Goal: Navigation & Orientation: Understand site structure

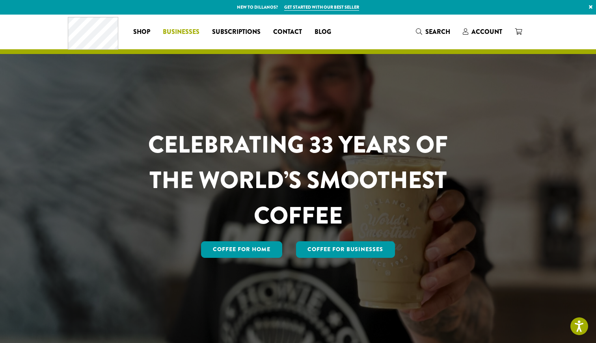
click at [181, 32] on span "Businesses" at bounding box center [181, 32] width 37 height 10
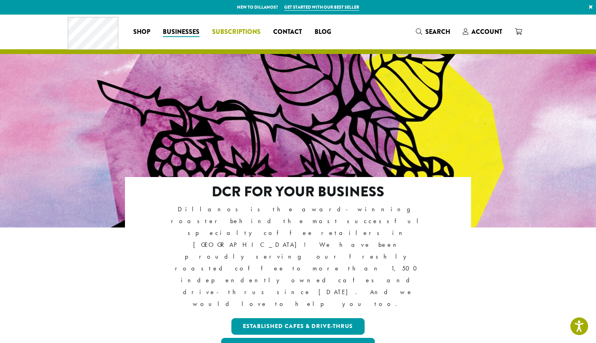
click at [238, 32] on span "Subscriptions" at bounding box center [236, 32] width 48 height 10
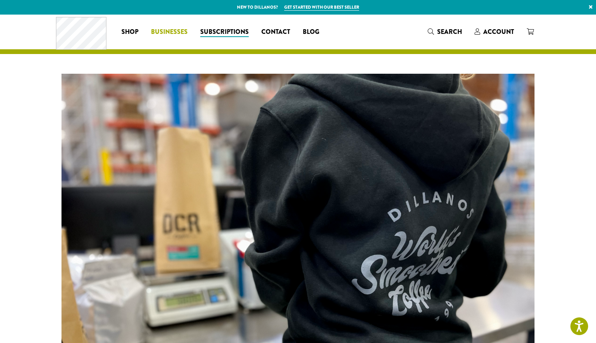
click at [176, 32] on span "Businesses" at bounding box center [169, 32] width 37 height 10
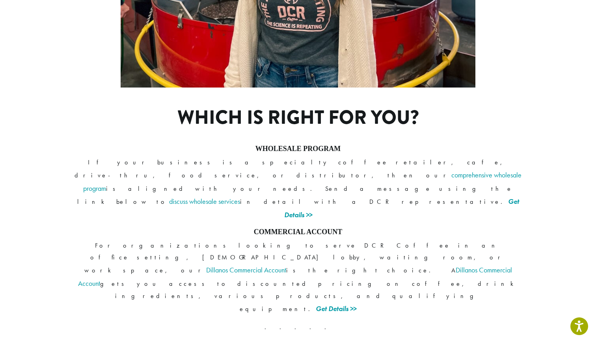
scroll to position [573, 0]
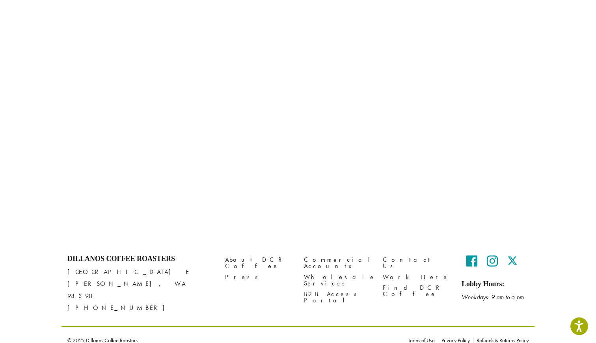
scroll to position [500, 0]
click at [248, 259] on link "About DCR Coffee" at bounding box center [258, 263] width 67 height 17
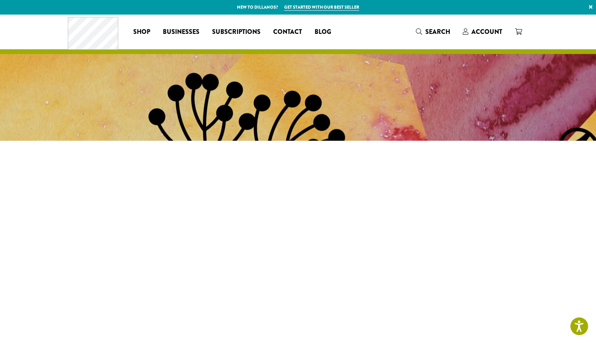
scroll to position [0, 0]
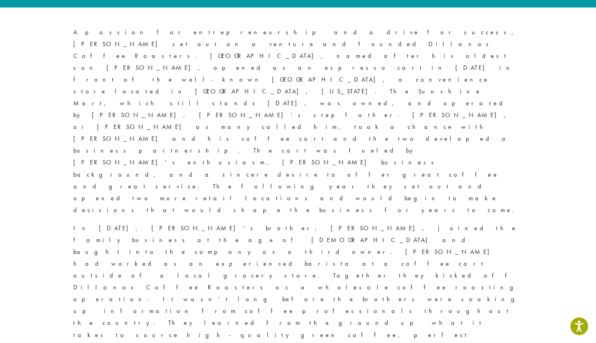
scroll to position [403, 0]
